Goal: Information Seeking & Learning: Learn about a topic

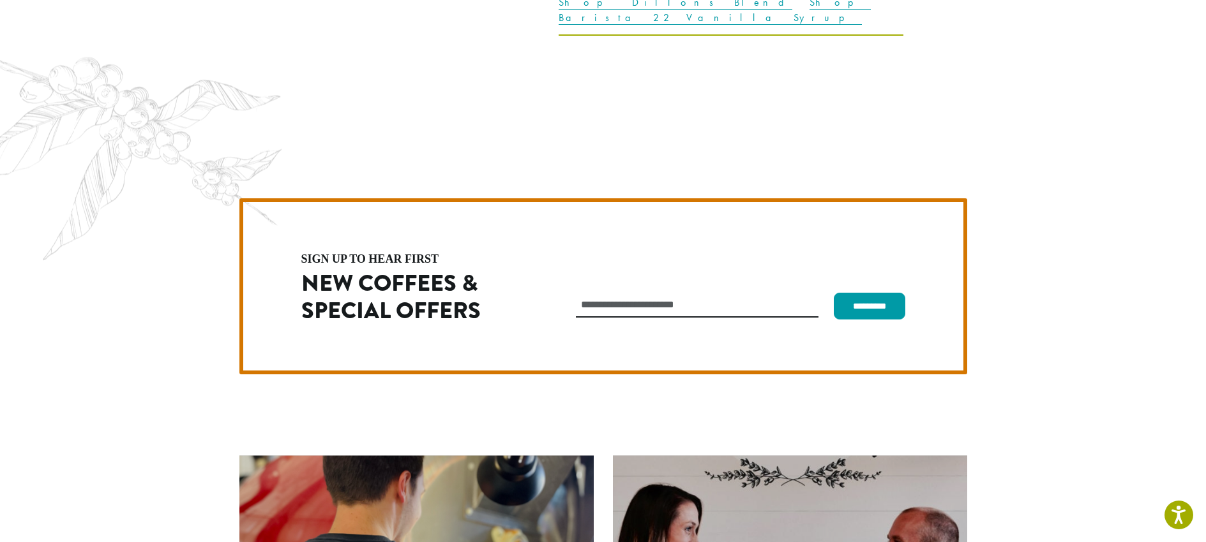
scroll to position [3607, 0]
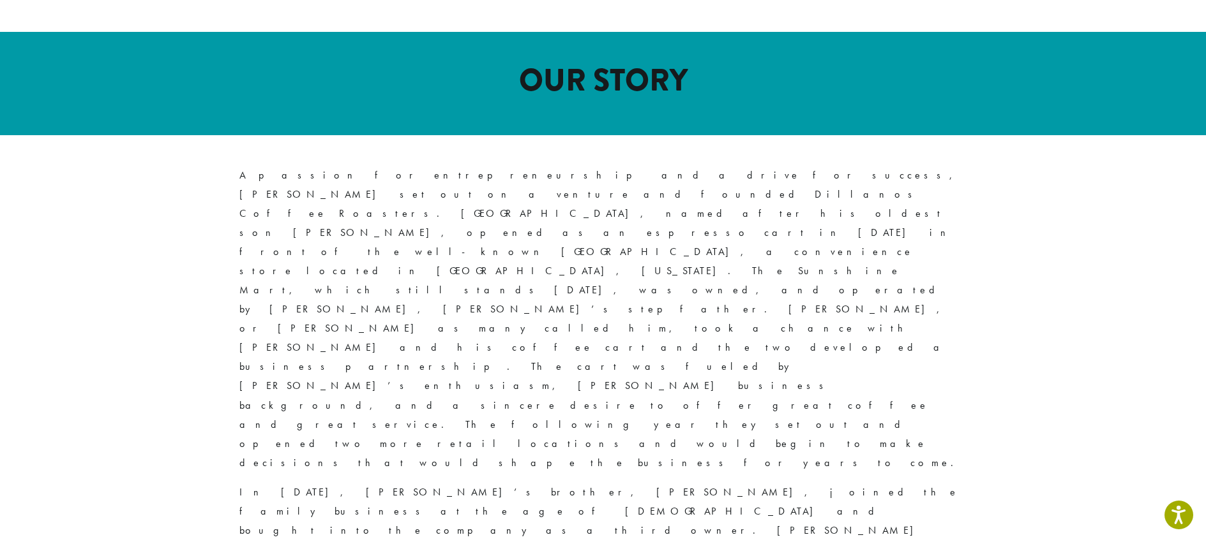
scroll to position [587, 0]
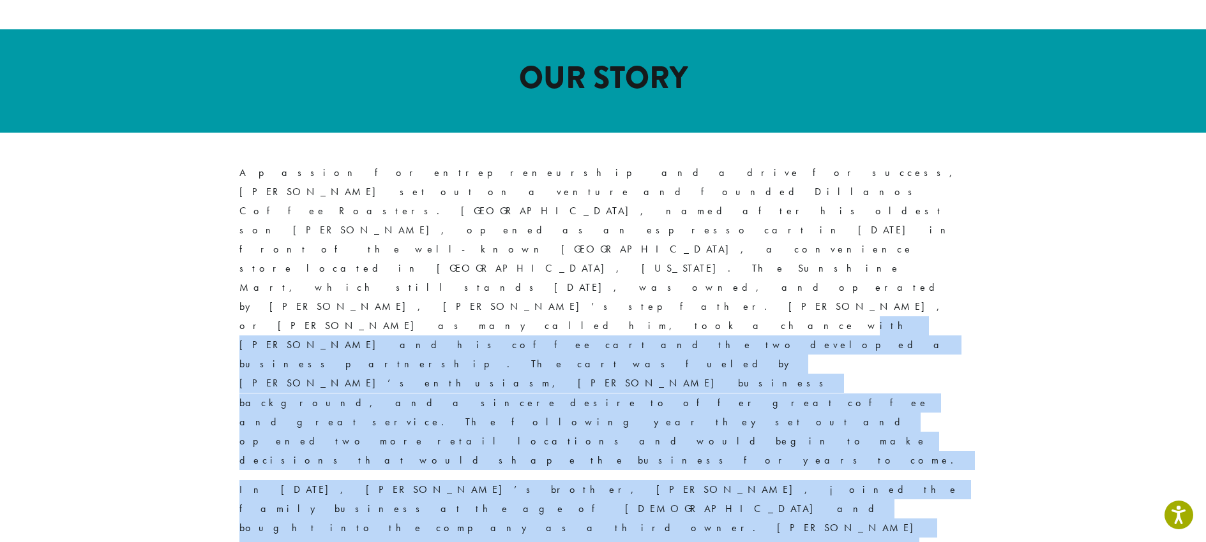
drag, startPoint x: 830, startPoint y: 314, endPoint x: 872, endPoint y: 187, distance: 133.8
click at [873, 186] on p "A passion for entrepreneurship and a drive for success, David J. Morris set out…" at bounding box center [603, 316] width 728 height 307
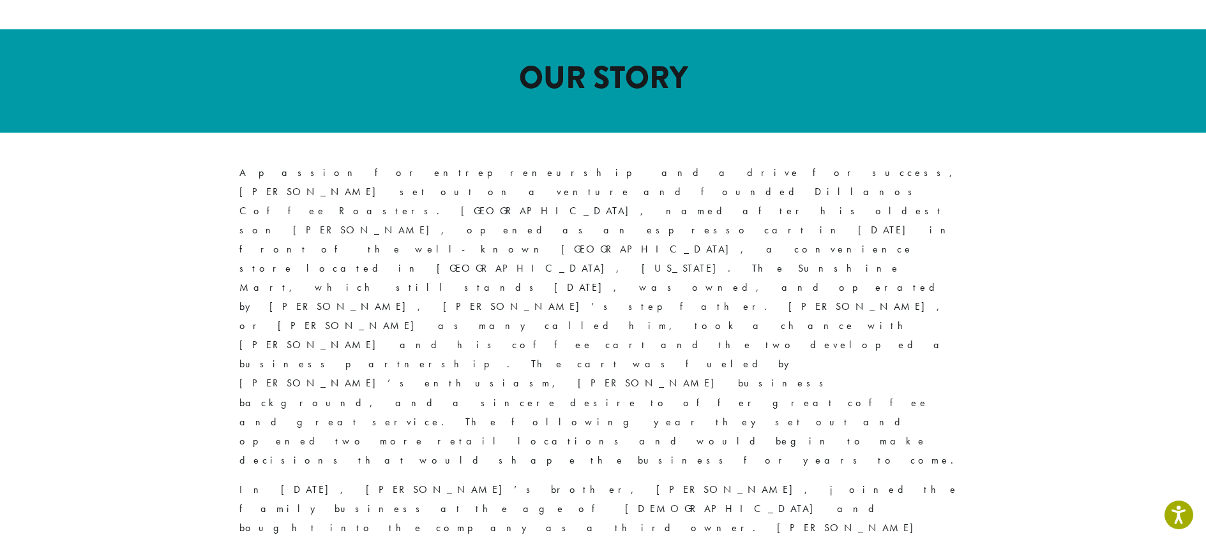
click at [873, 186] on p "A passion for entrepreneurship and a drive for success, David J. Morris set out…" at bounding box center [603, 316] width 728 height 307
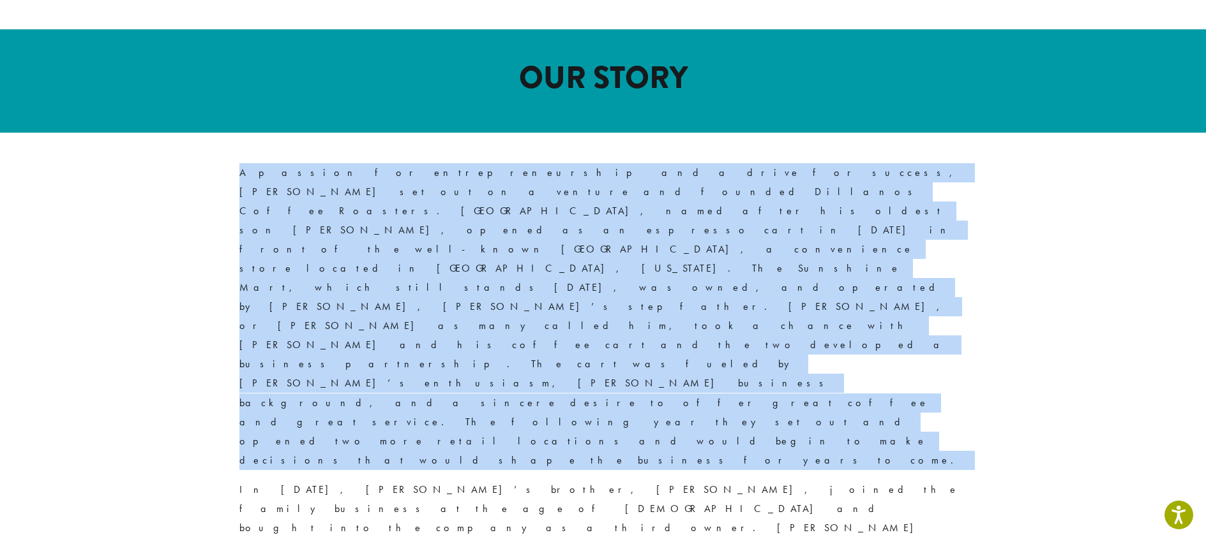
click at [873, 186] on p "A passion for entrepreneurship and a drive for success, David J. Morris set out…" at bounding box center [603, 316] width 728 height 307
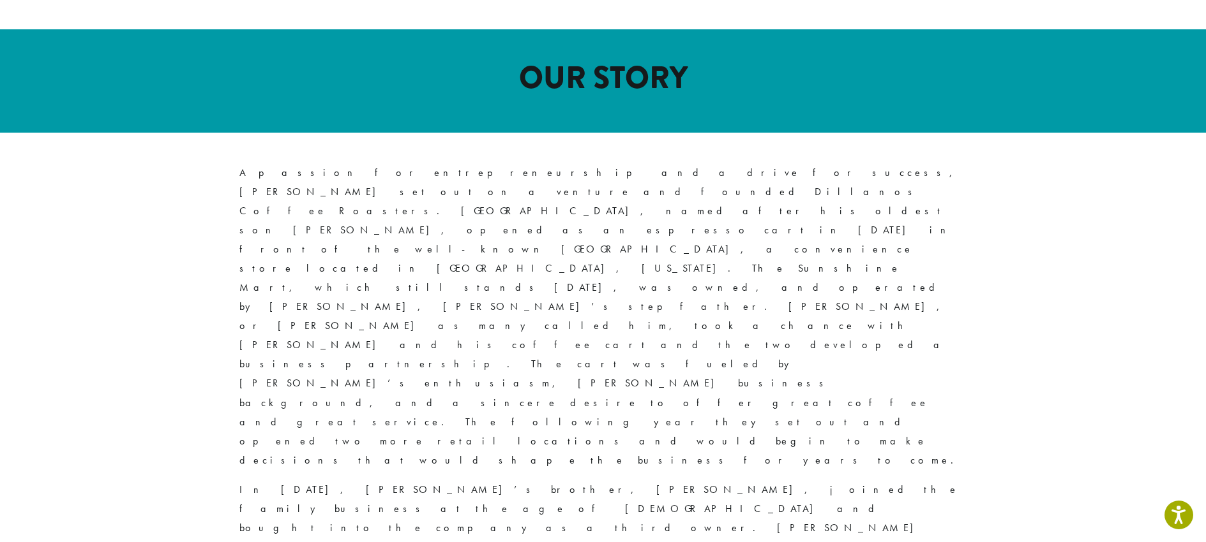
click at [874, 184] on p "A passion for entrepreneurship and a drive for success, David J. Morris set out…" at bounding box center [603, 316] width 728 height 307
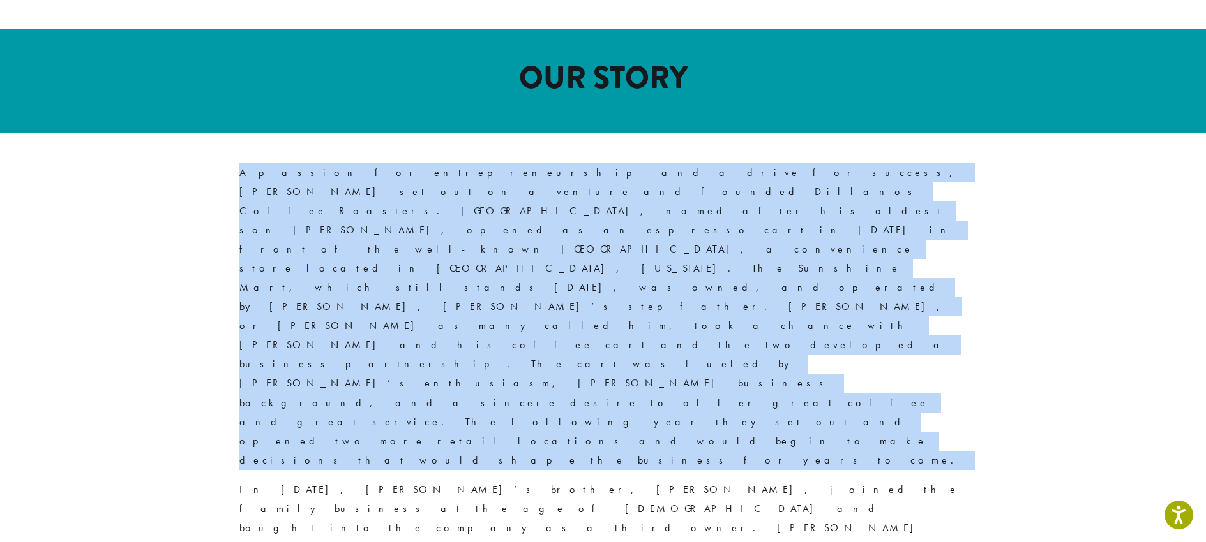
click at [874, 184] on p "A passion for entrepreneurship and a drive for success, David J. Morris set out…" at bounding box center [603, 316] width 728 height 307
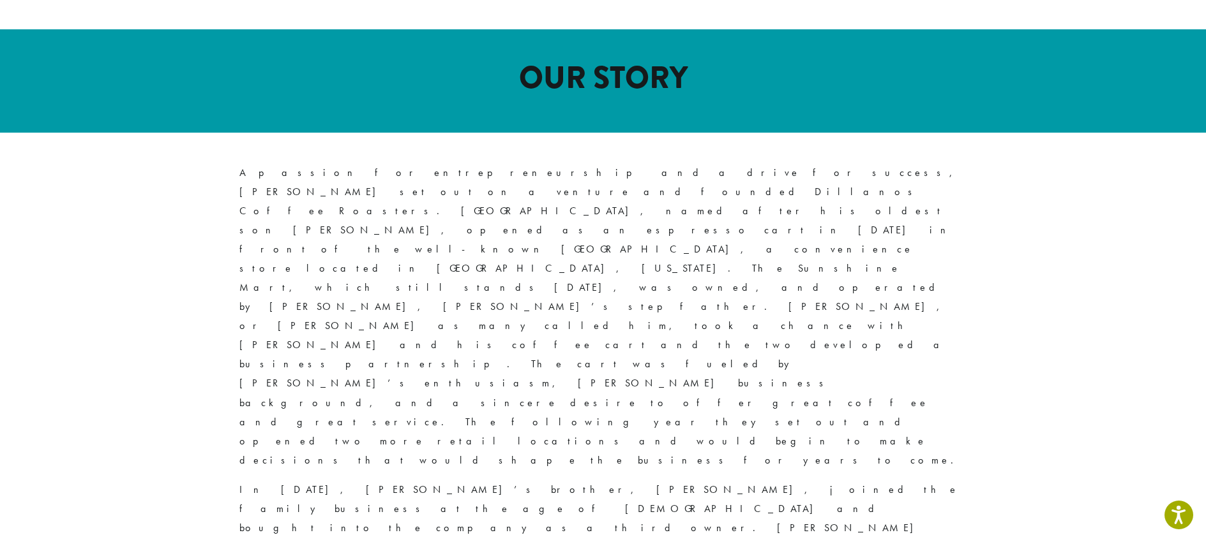
drag, startPoint x: 827, startPoint y: 278, endPoint x: 743, endPoint y: 456, distance: 197.0
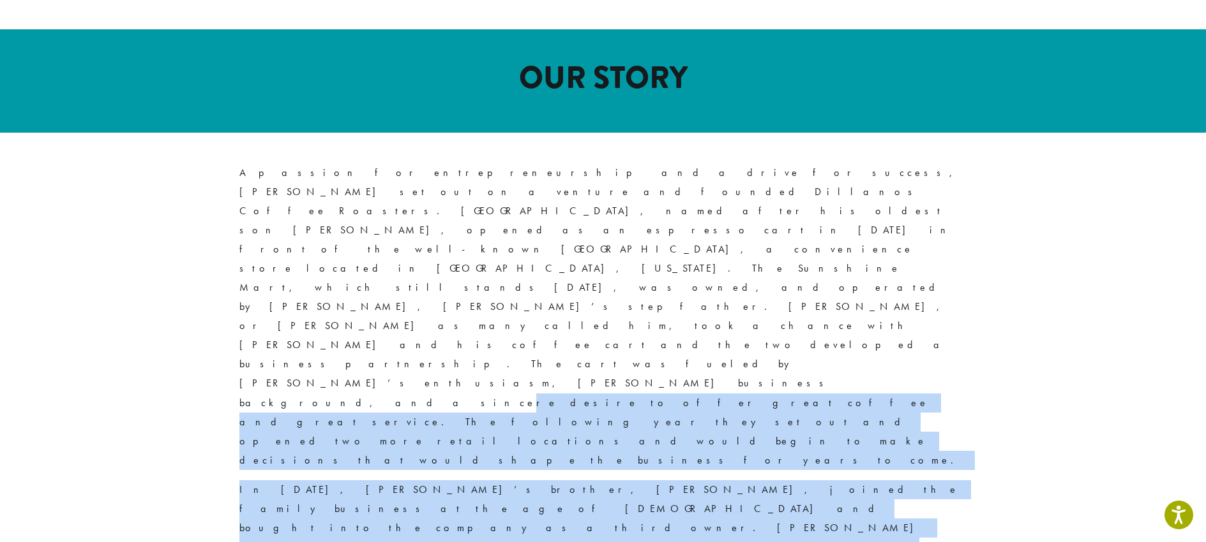
drag, startPoint x: 741, startPoint y: 457, endPoint x: 855, endPoint y: 220, distance: 263.5
click at [855, 220] on p "A passion for entrepreneurship and a drive for success, David J. Morris set out…" at bounding box center [603, 316] width 728 height 307
